Goal: Use online tool/utility: Utilize a website feature to perform a specific function

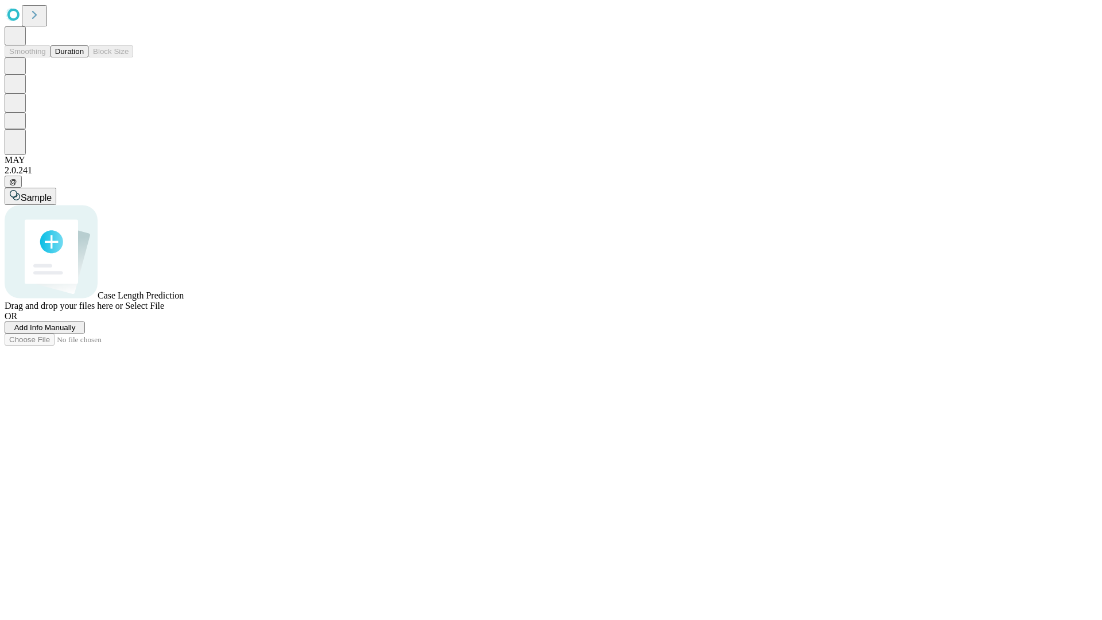
click at [76, 332] on span "Add Info Manually" at bounding box center [44, 327] width 61 height 9
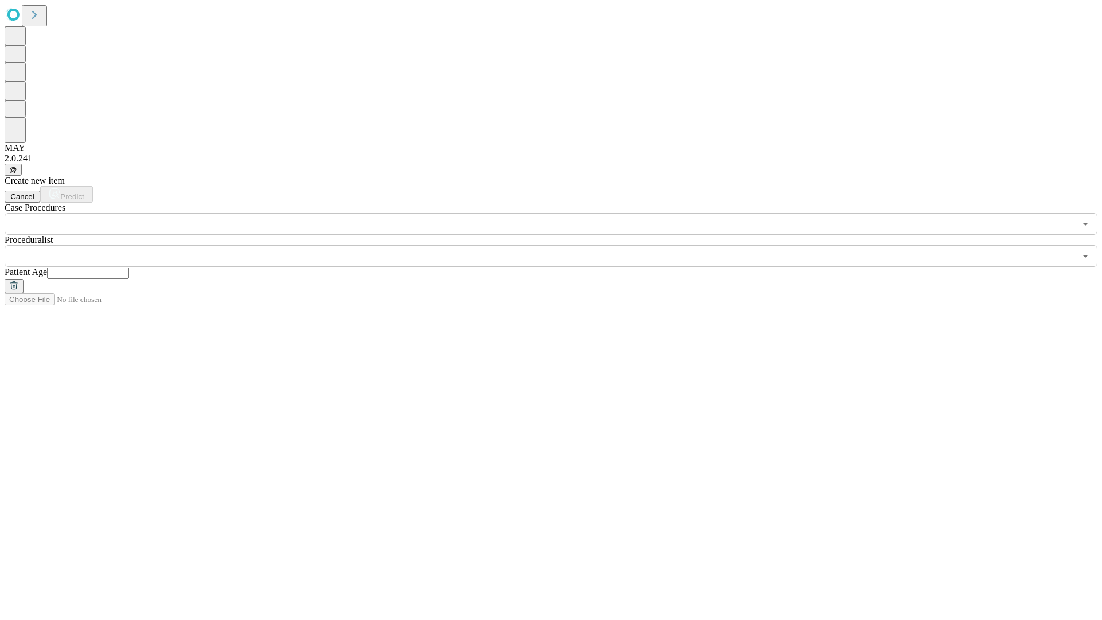
click at [129, 267] on input "text" at bounding box center [87, 272] width 81 height 11
type input "**"
click at [559, 245] on input "text" at bounding box center [540, 256] width 1070 height 22
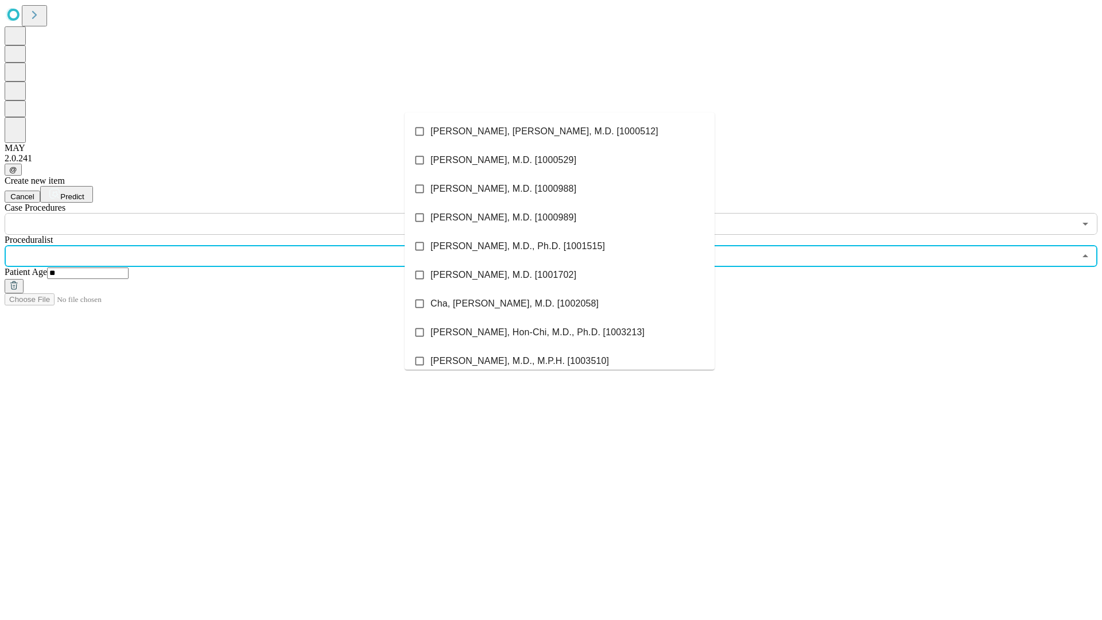
click at [559, 131] on li "[PERSON_NAME], [PERSON_NAME], M.D. [1000512]" at bounding box center [559, 131] width 310 height 29
click at [241, 213] on input "text" at bounding box center [540, 224] width 1070 height 22
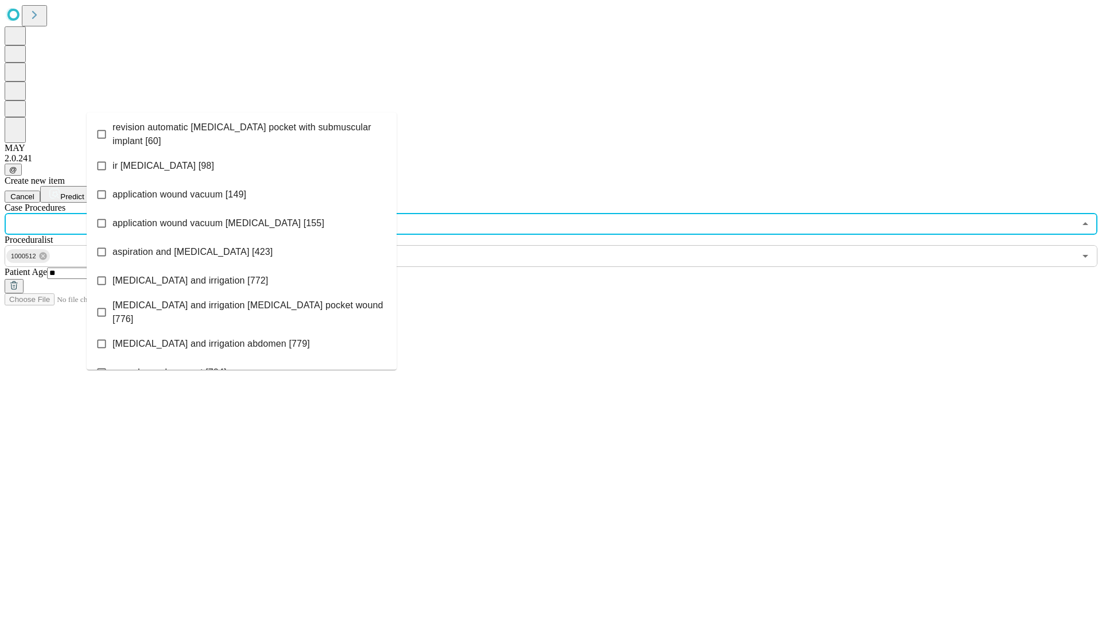
click at [242, 131] on span "revision automatic [MEDICAL_DATA] pocket with submuscular implant [60]" at bounding box center [249, 134] width 275 height 28
click at [84, 192] on span "Predict" at bounding box center [72, 196] width 24 height 9
